Goal: Task Accomplishment & Management: Manage account settings

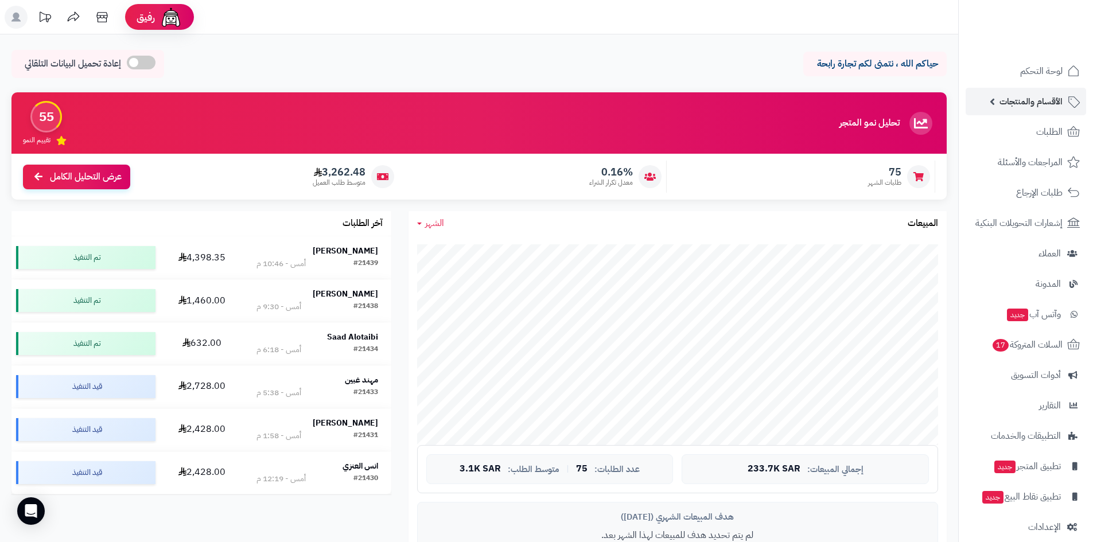
click at [997, 110] on link "الأقسام والمنتجات" at bounding box center [1026, 102] width 120 height 28
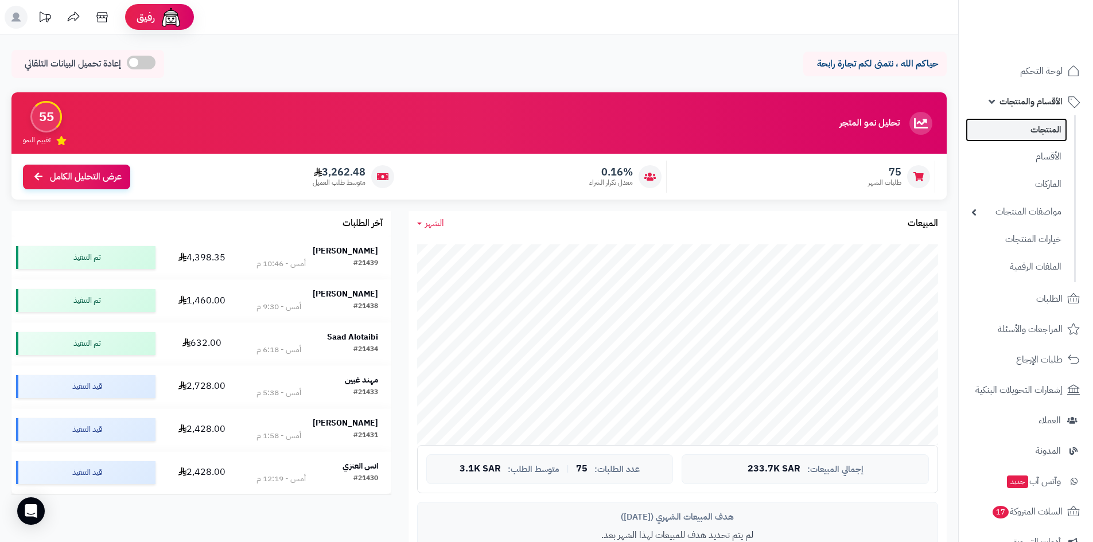
click at [1006, 133] on link "المنتجات" at bounding box center [1017, 130] width 102 height 24
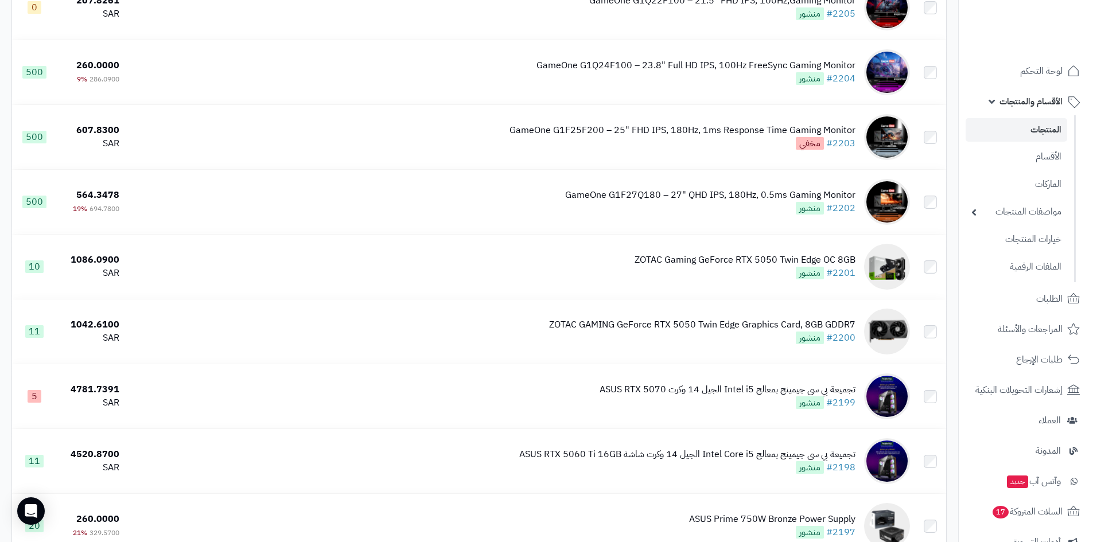
scroll to position [689, 0]
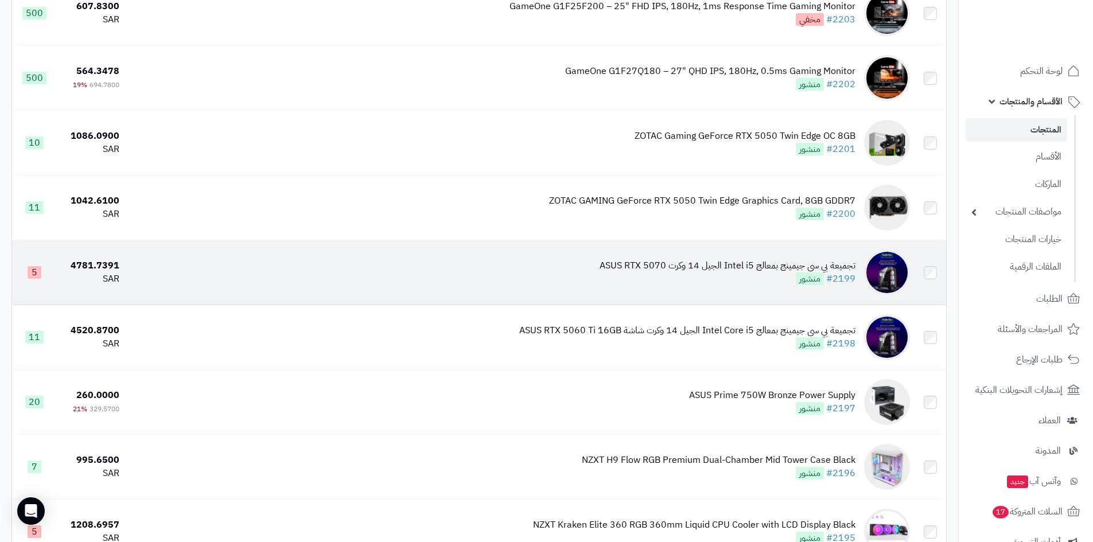
click at [659, 254] on td "تجميعة بي سي جيمينج بمعالج Intel i5 الجيل 14 وكرت ASUS RTX 5070 #2199 منشور" at bounding box center [519, 272] width 791 height 64
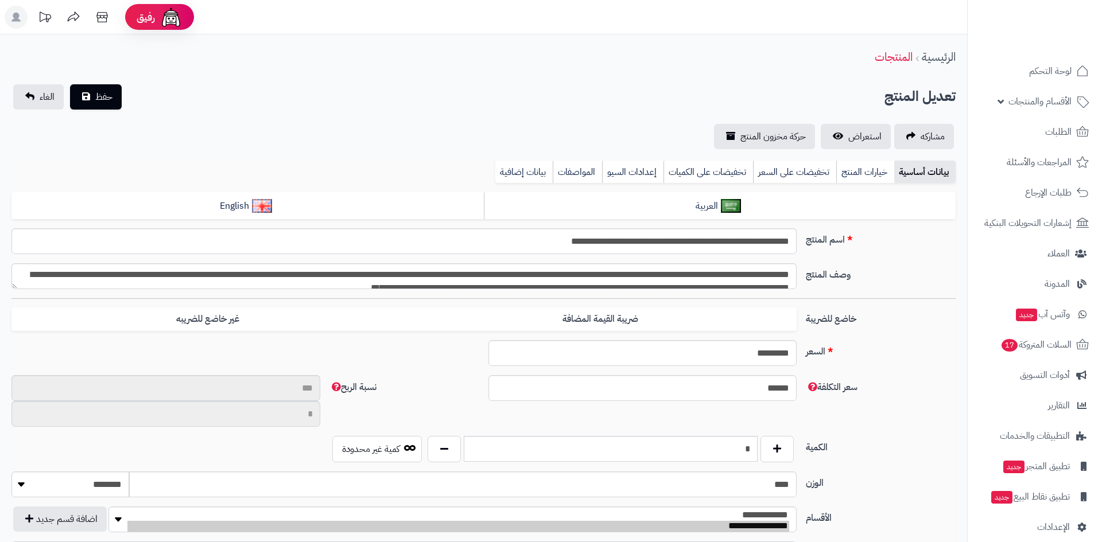
type input "**"
type input "**********"
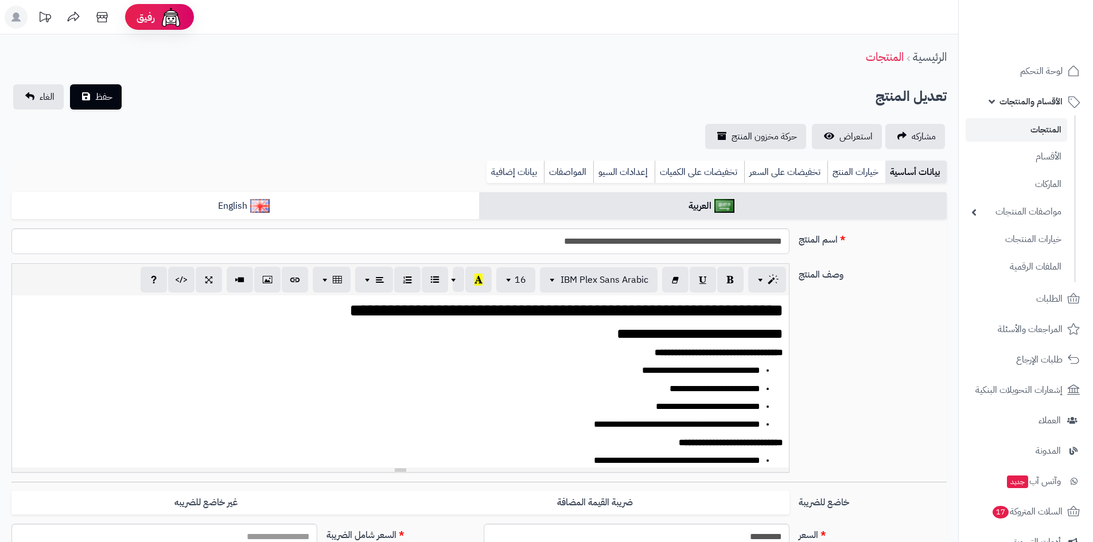
type input "*******"
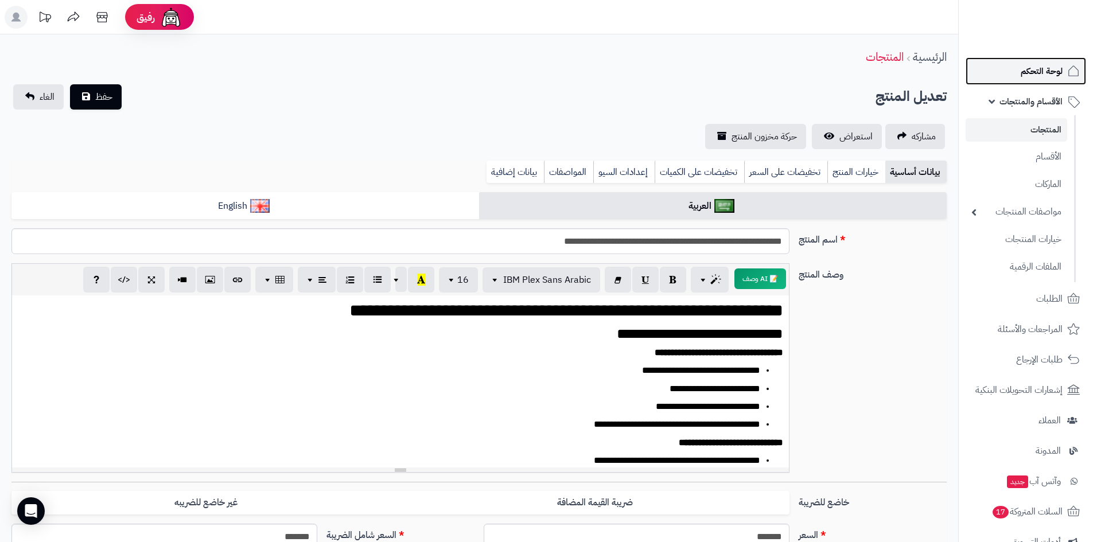
click at [1036, 77] on span "لوحة التحكم" at bounding box center [1042, 71] width 42 height 16
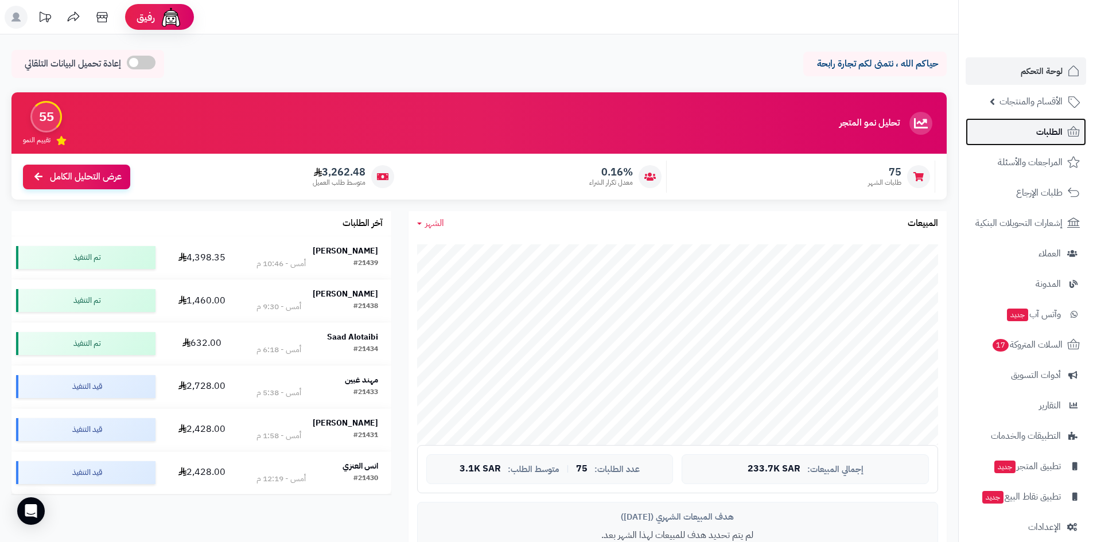
click at [1056, 142] on link "الطلبات" at bounding box center [1026, 132] width 120 height 28
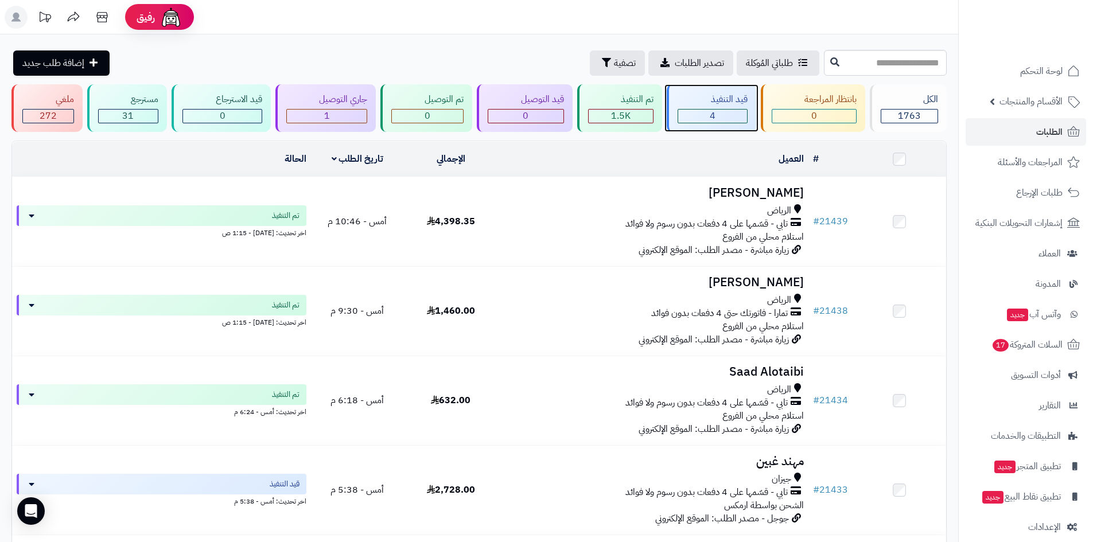
click at [722, 121] on div "4" at bounding box center [712, 116] width 69 height 13
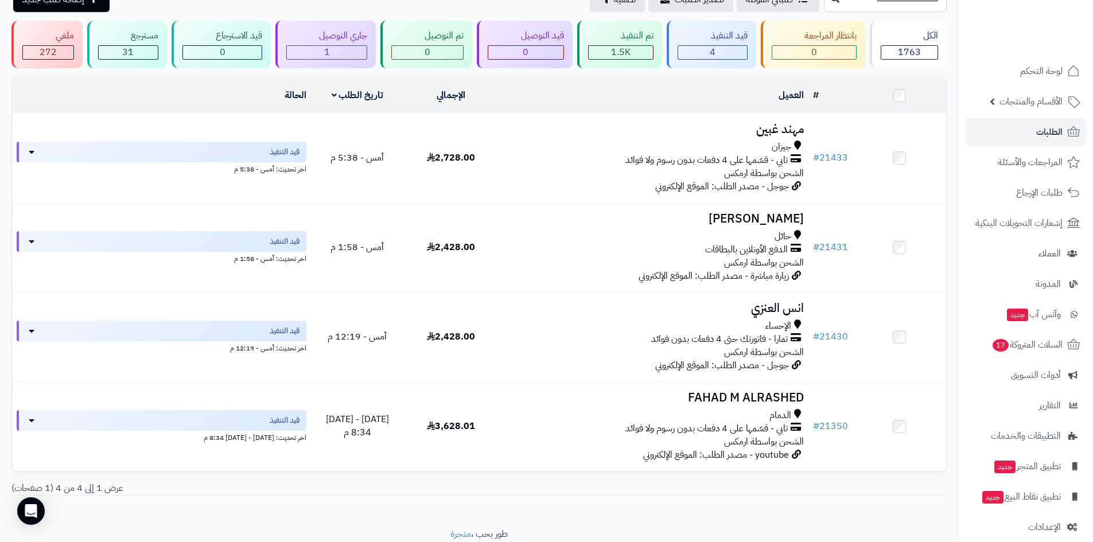
scroll to position [104, 0]
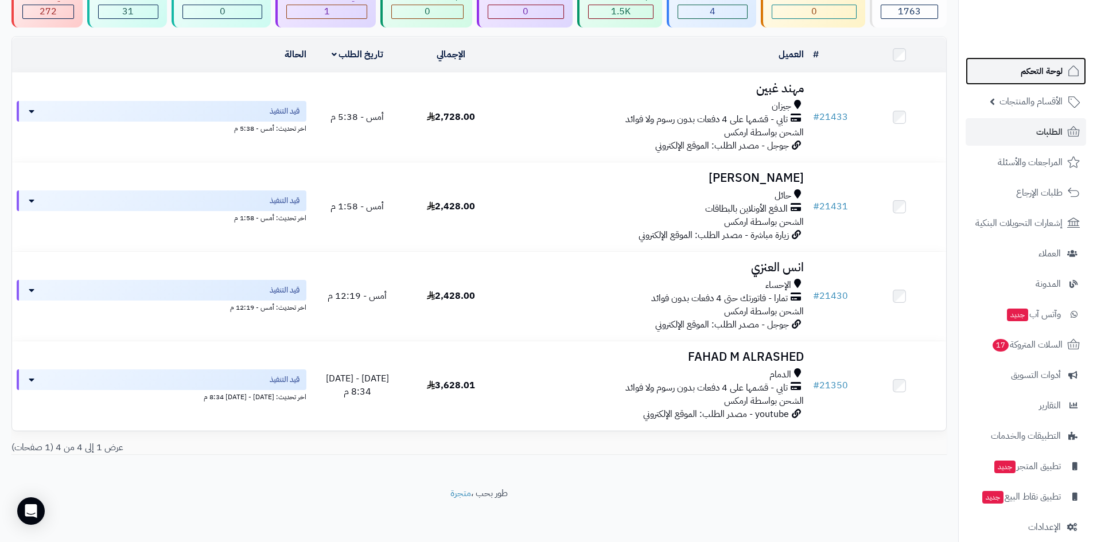
click at [1012, 81] on link "لوحة التحكم" at bounding box center [1026, 71] width 120 height 28
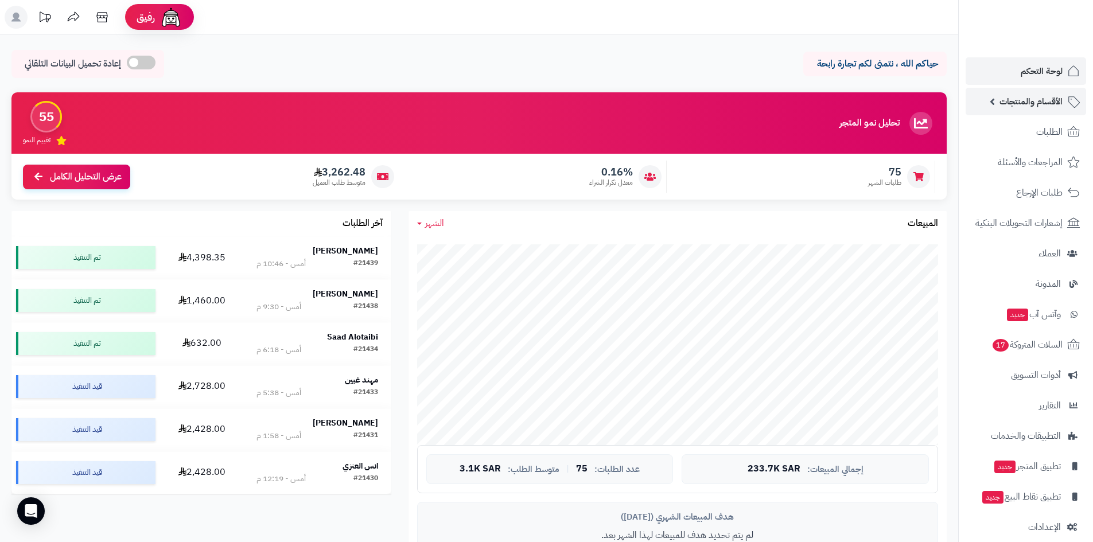
click at [1001, 106] on span "الأقسام والمنتجات" at bounding box center [1031, 102] width 63 height 16
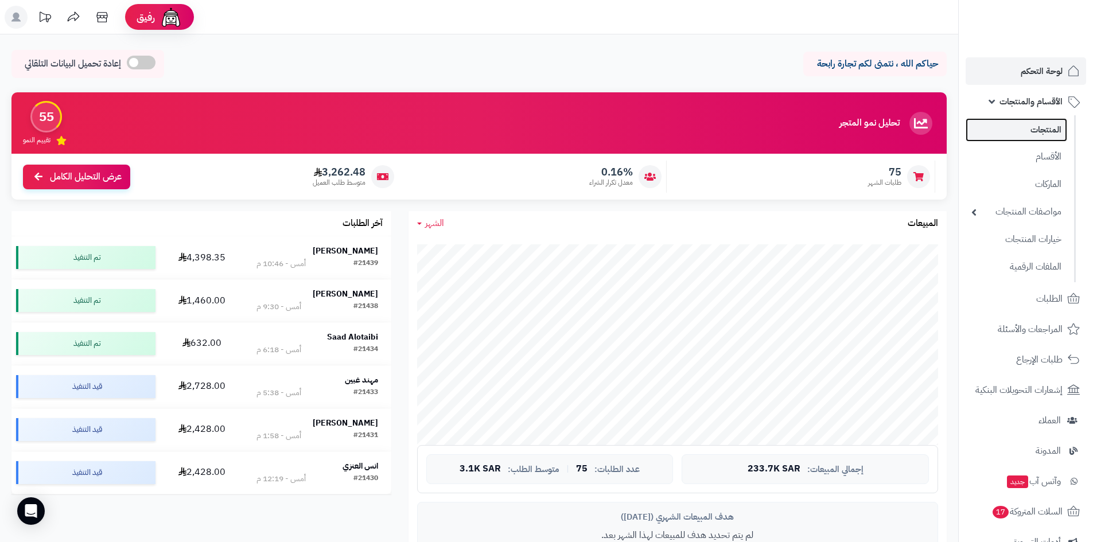
click at [1000, 128] on link "المنتجات" at bounding box center [1017, 130] width 102 height 24
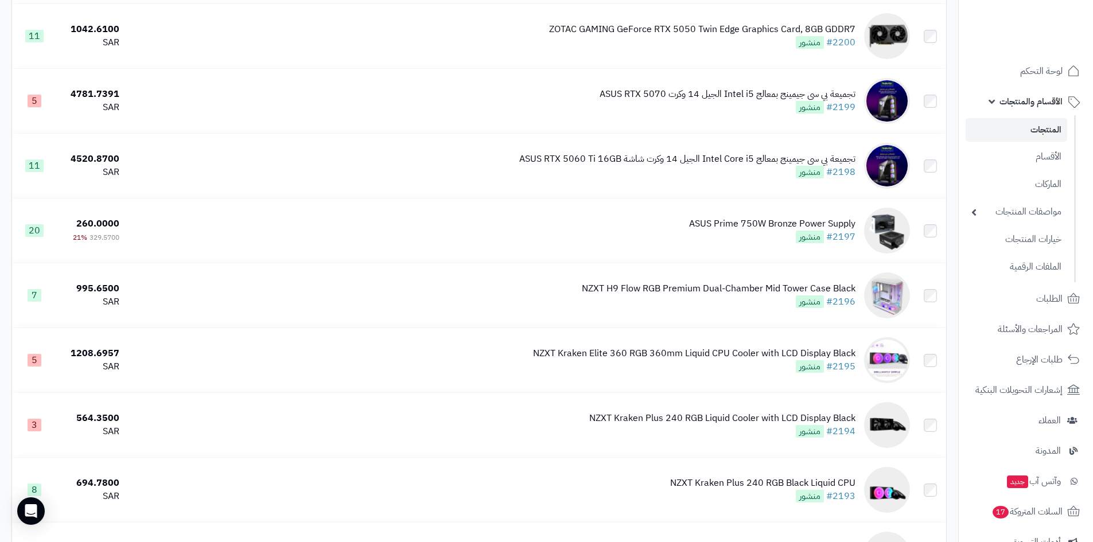
scroll to position [861, 0]
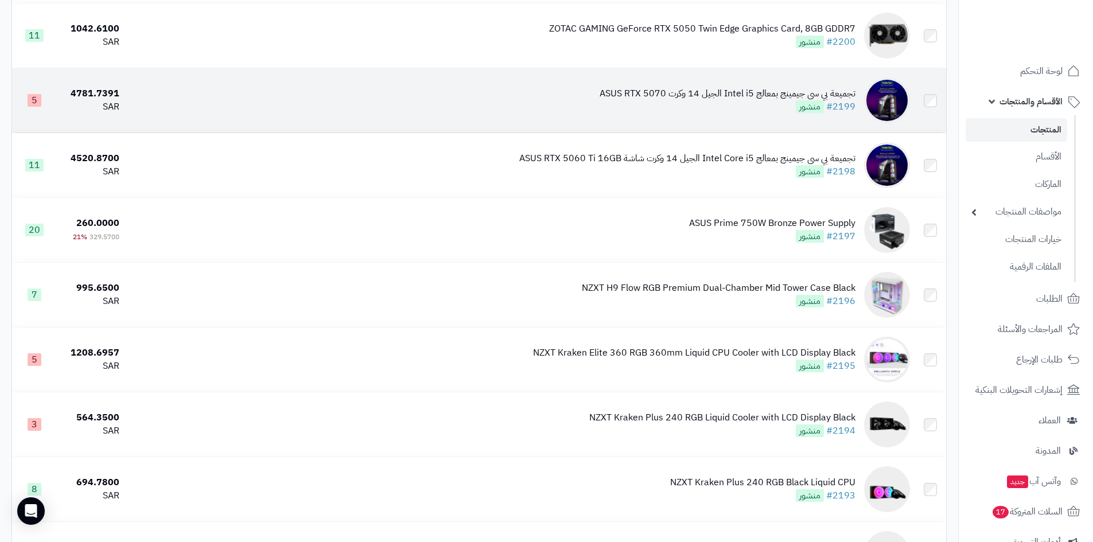
click at [767, 88] on div "تجميعة بي سي جيمينج بمعالج Intel i5 الجيل 14 وكرت ASUS RTX 5070" at bounding box center [728, 93] width 256 height 13
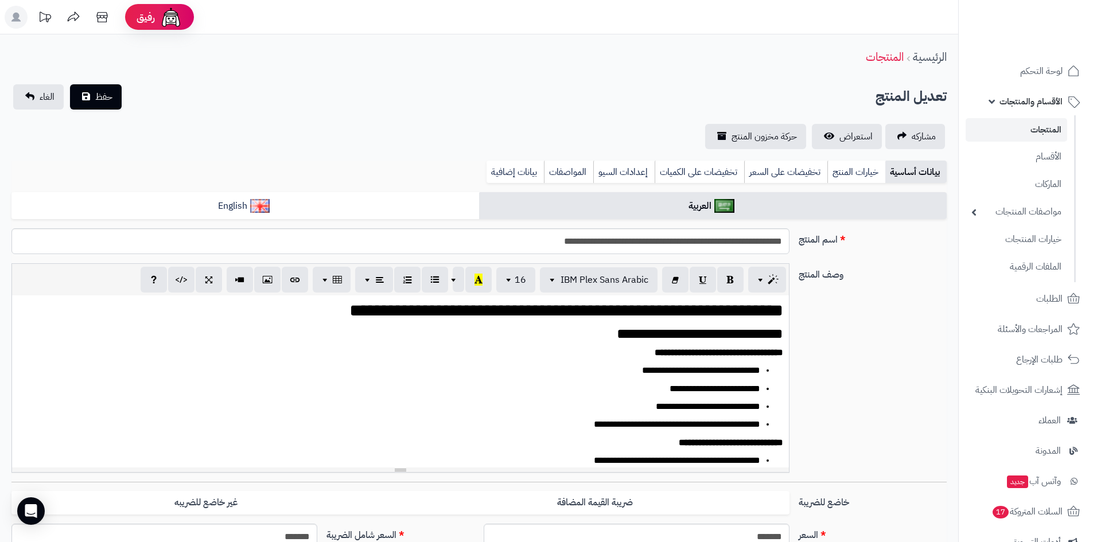
scroll to position [20, 0]
click at [509, 169] on link "بيانات إضافية" at bounding box center [515, 172] width 57 height 23
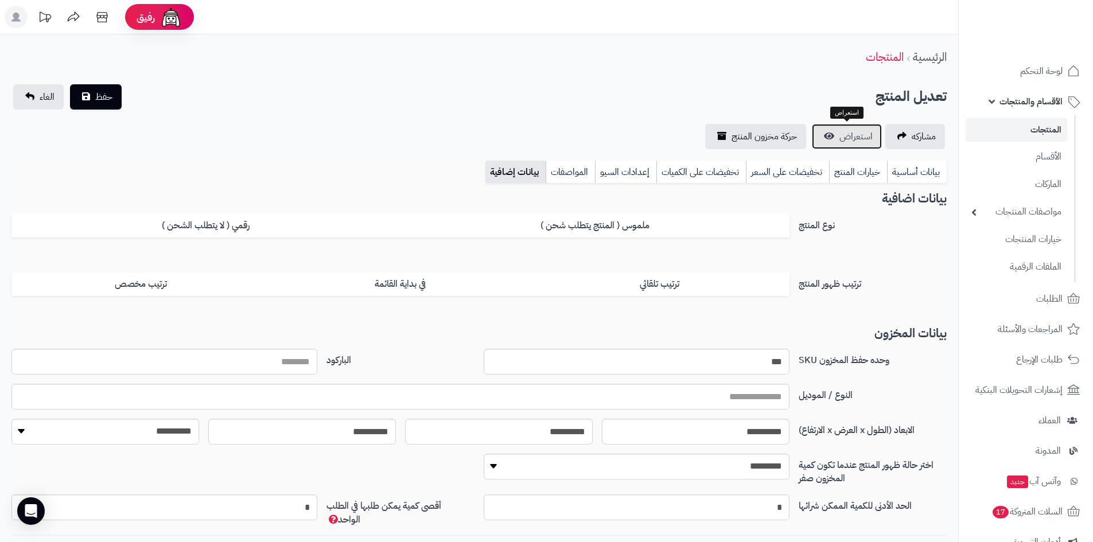
click at [832, 138] on link "استعراض" at bounding box center [847, 136] width 70 height 25
